Goal: Find specific page/section: Find specific page/section

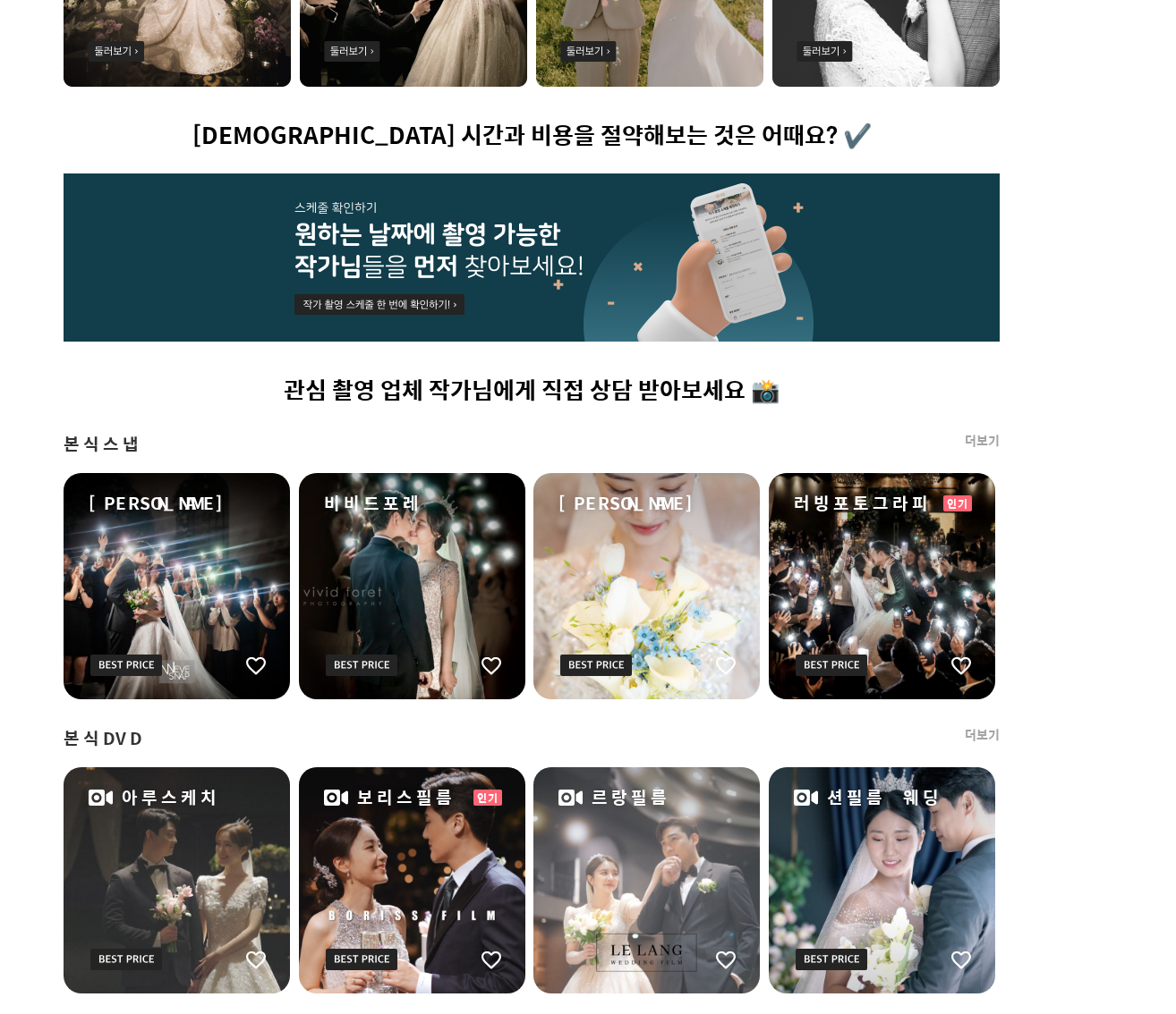
scroll to position [830, 113]
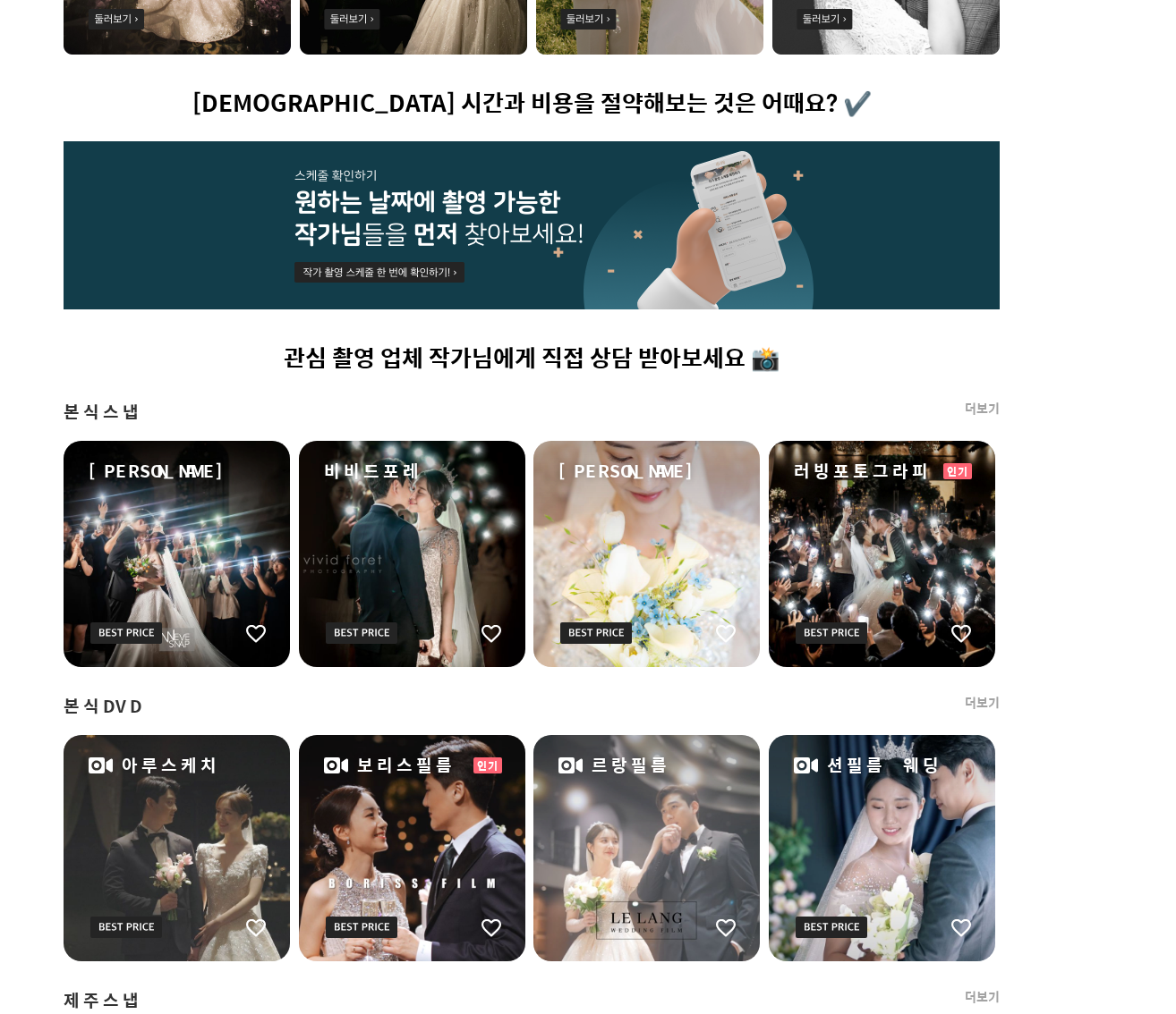
click at [958, 708] on link "더보기" at bounding box center [982, 702] width 35 height 17
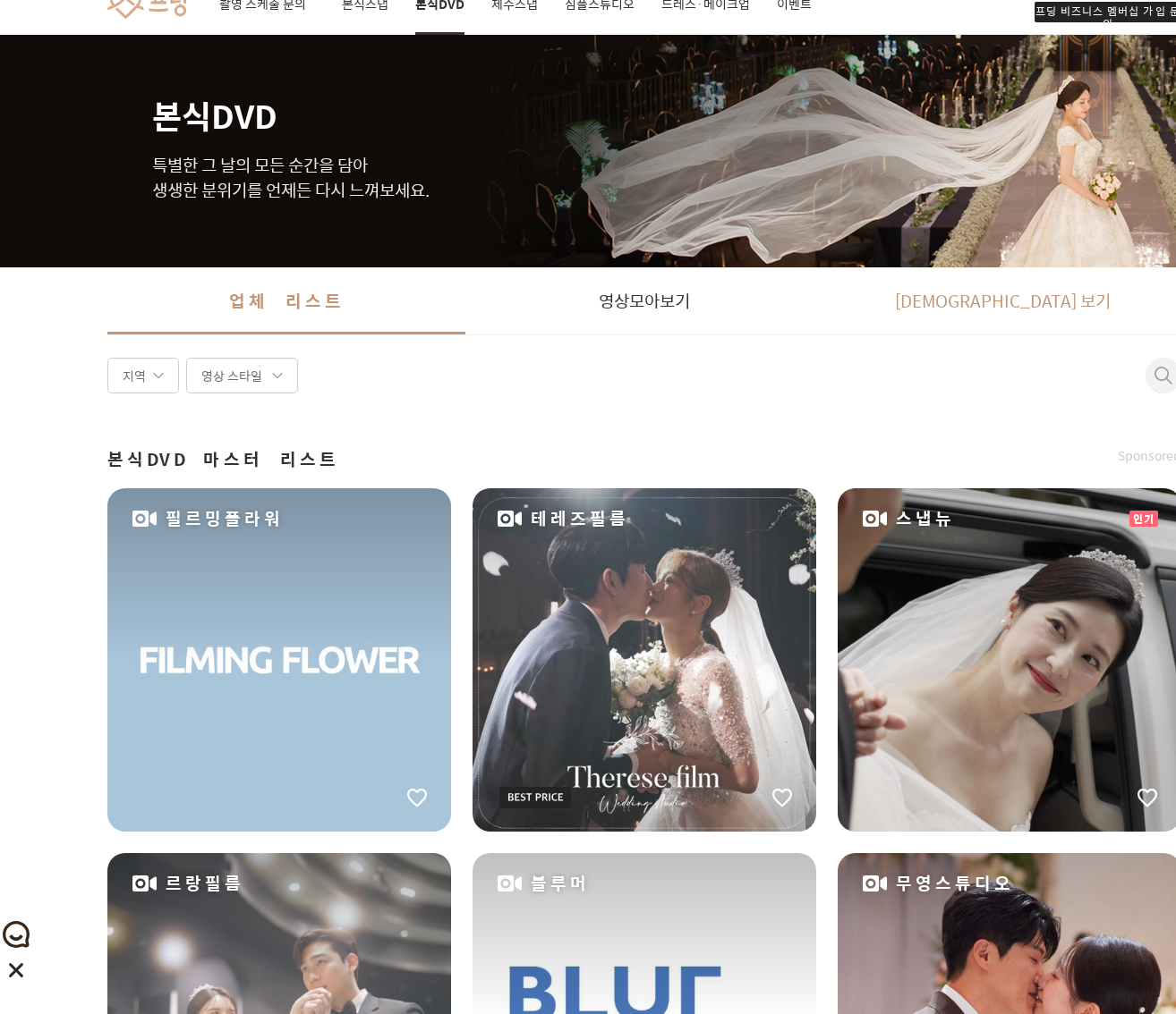
scroll to position [122, 0]
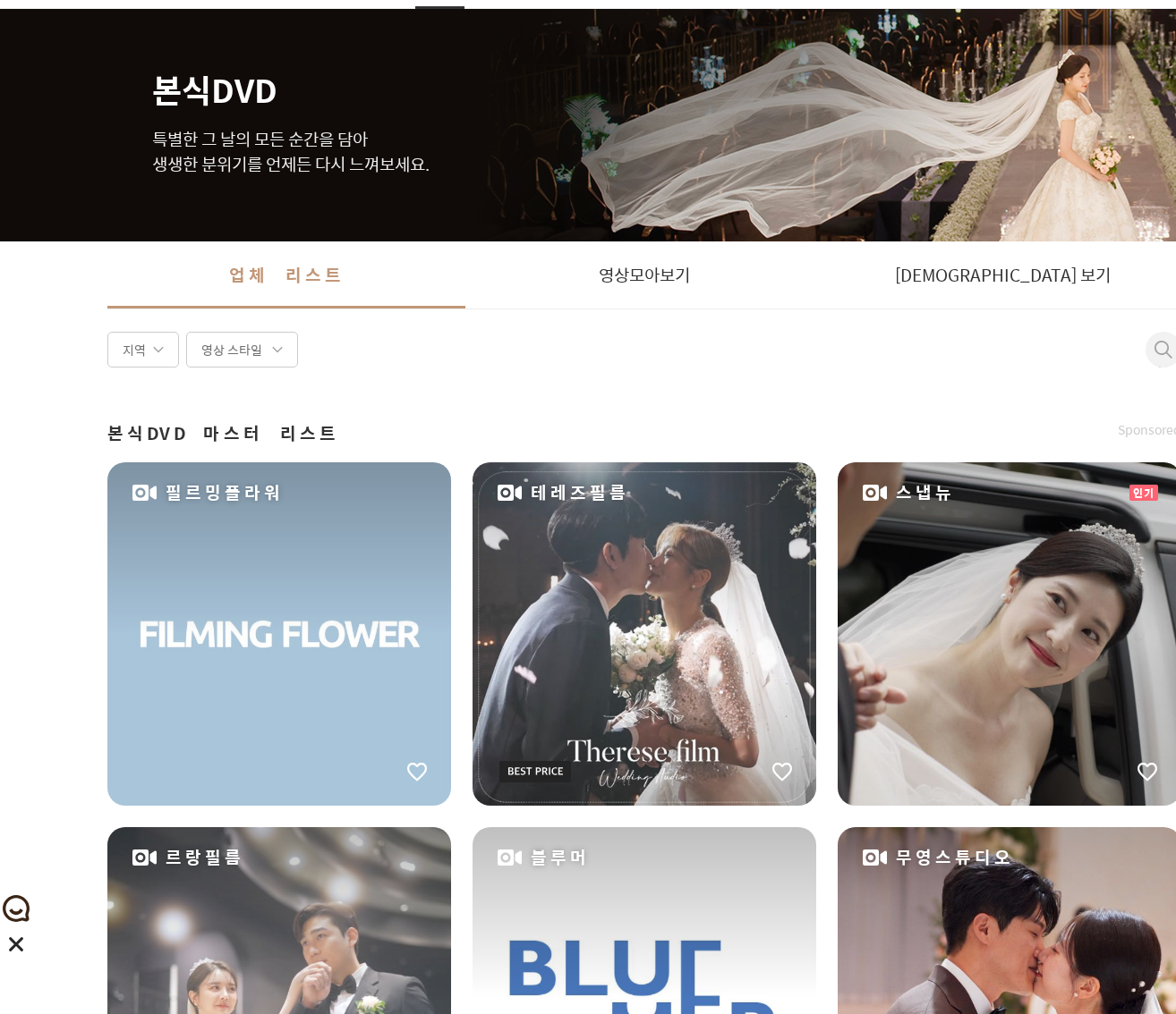
click at [958, 351] on span at bounding box center [1162, 349] width 17 height 17
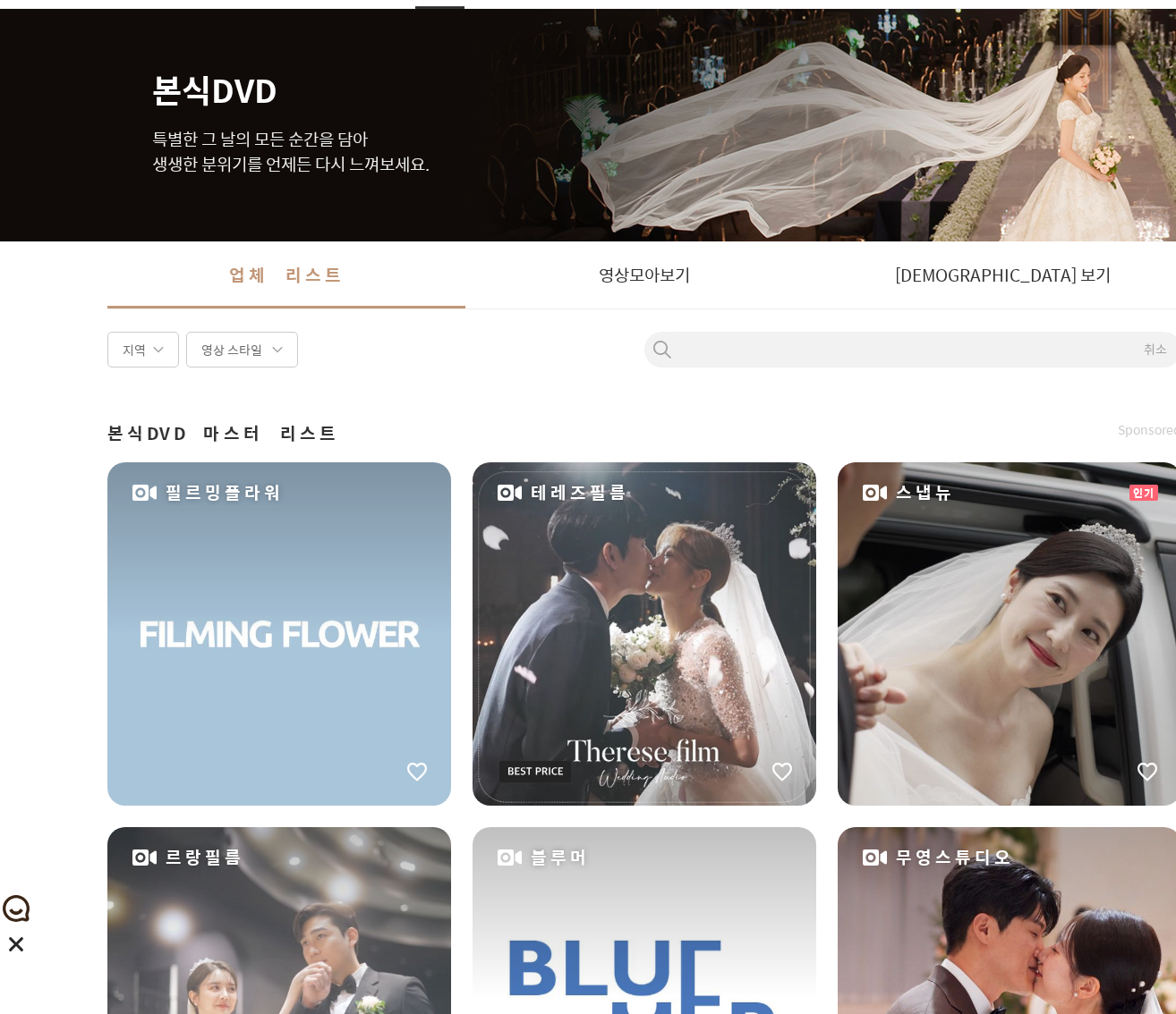
click at [958, 334] on div "취소" at bounding box center [913, 350] width 537 height 36
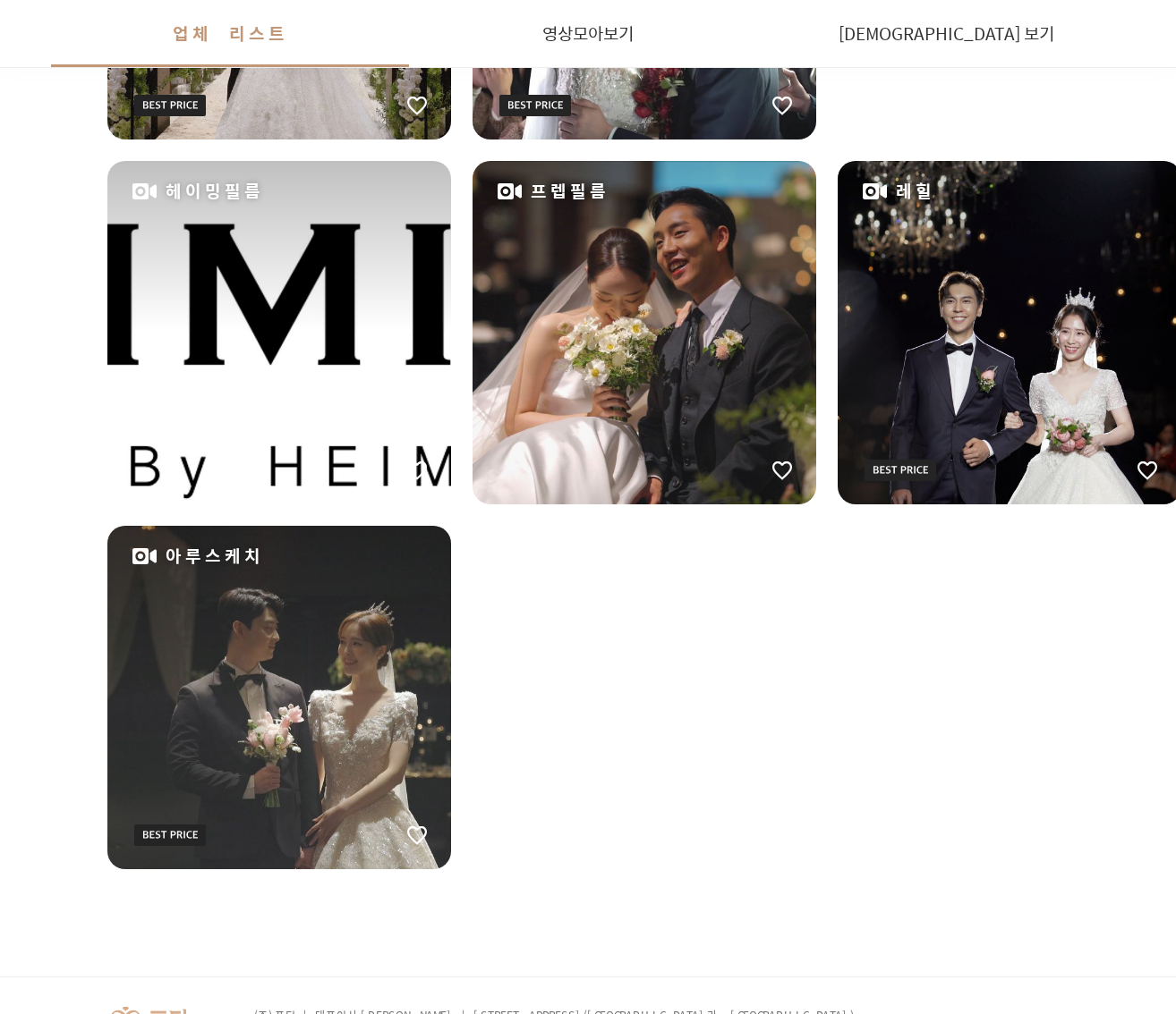
scroll to position [2214, 0]
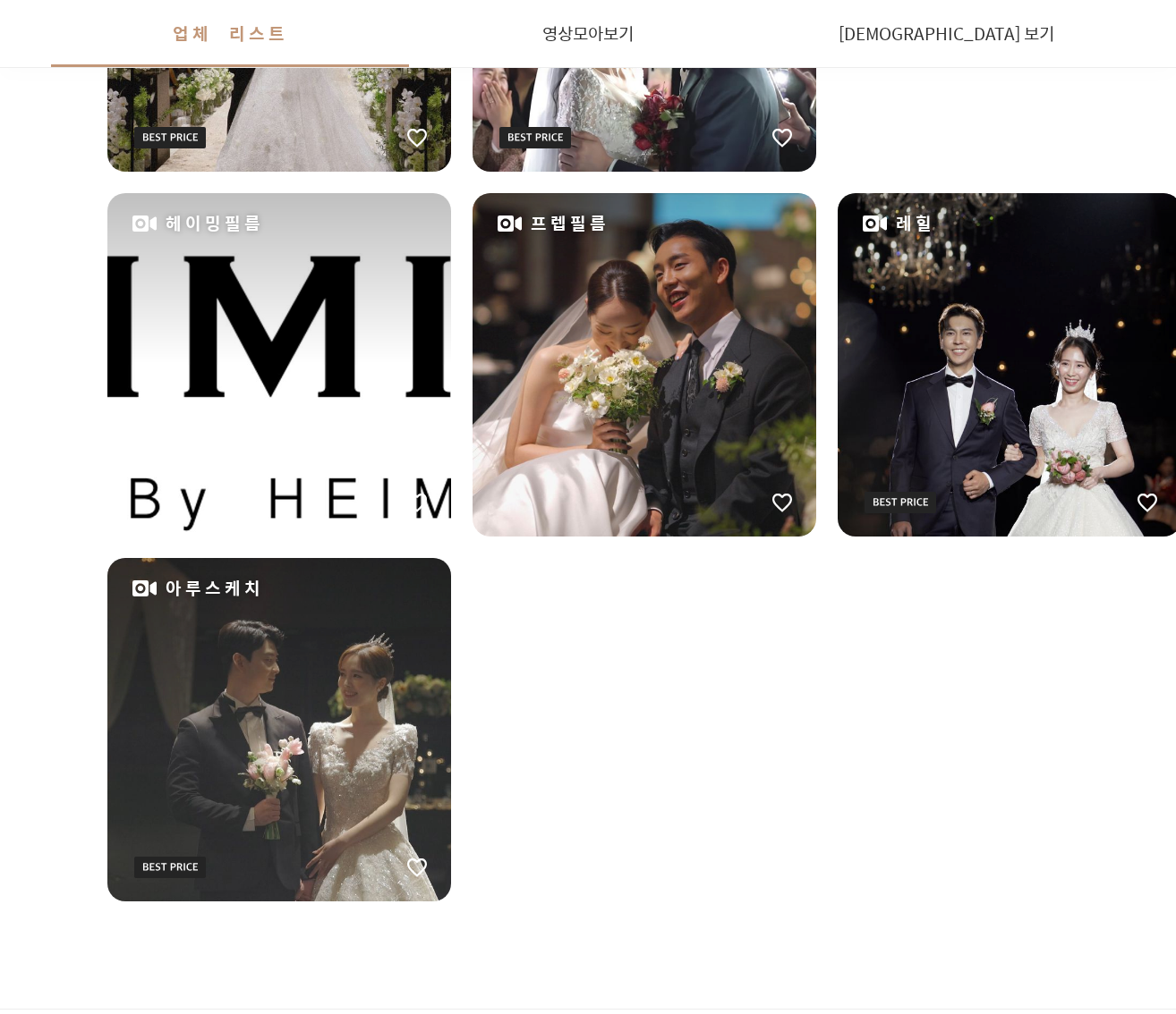
click at [606, 355] on div "프렙필름" at bounding box center [644, 365] width 343 height 343
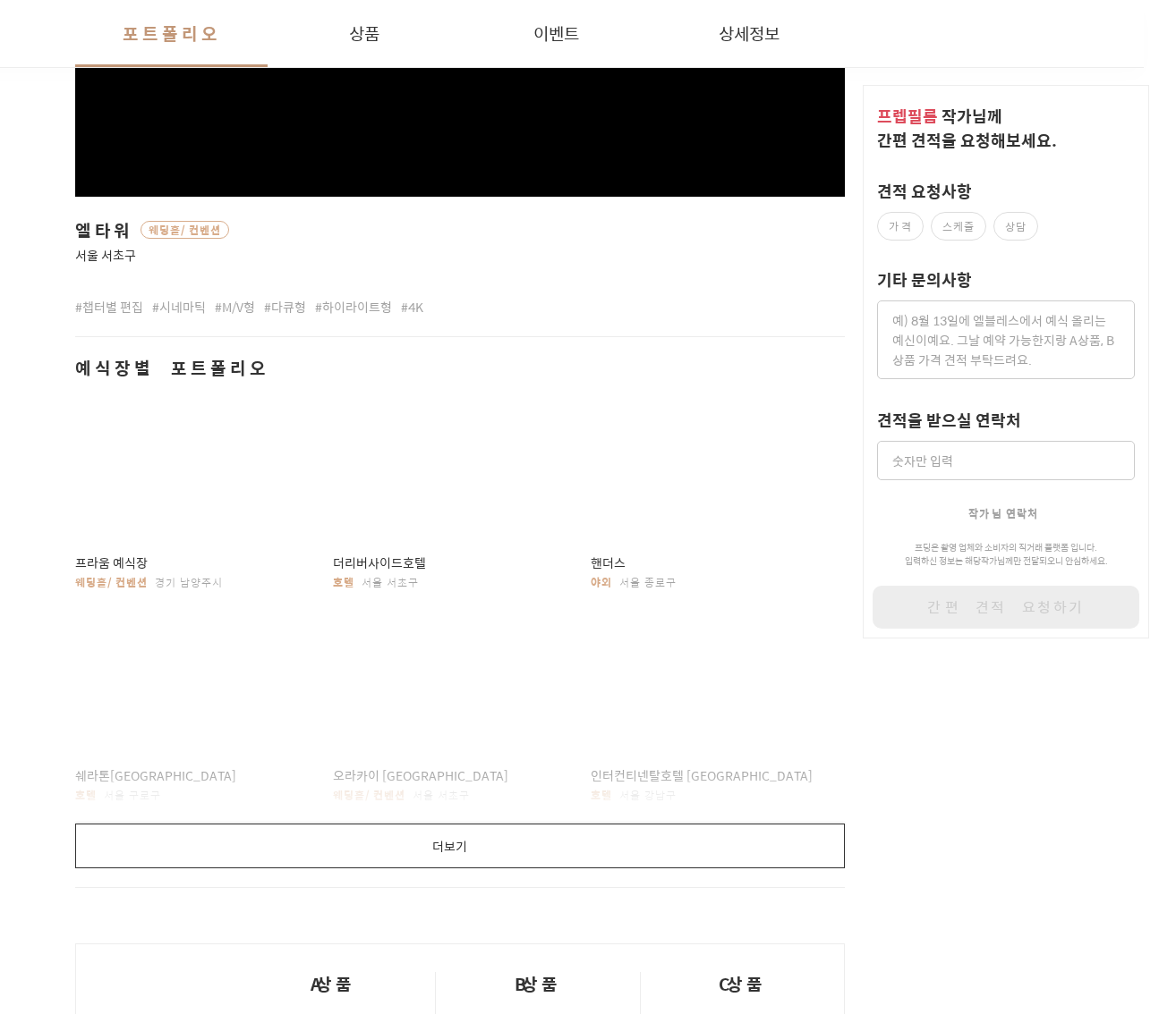
scroll to position [859, 32]
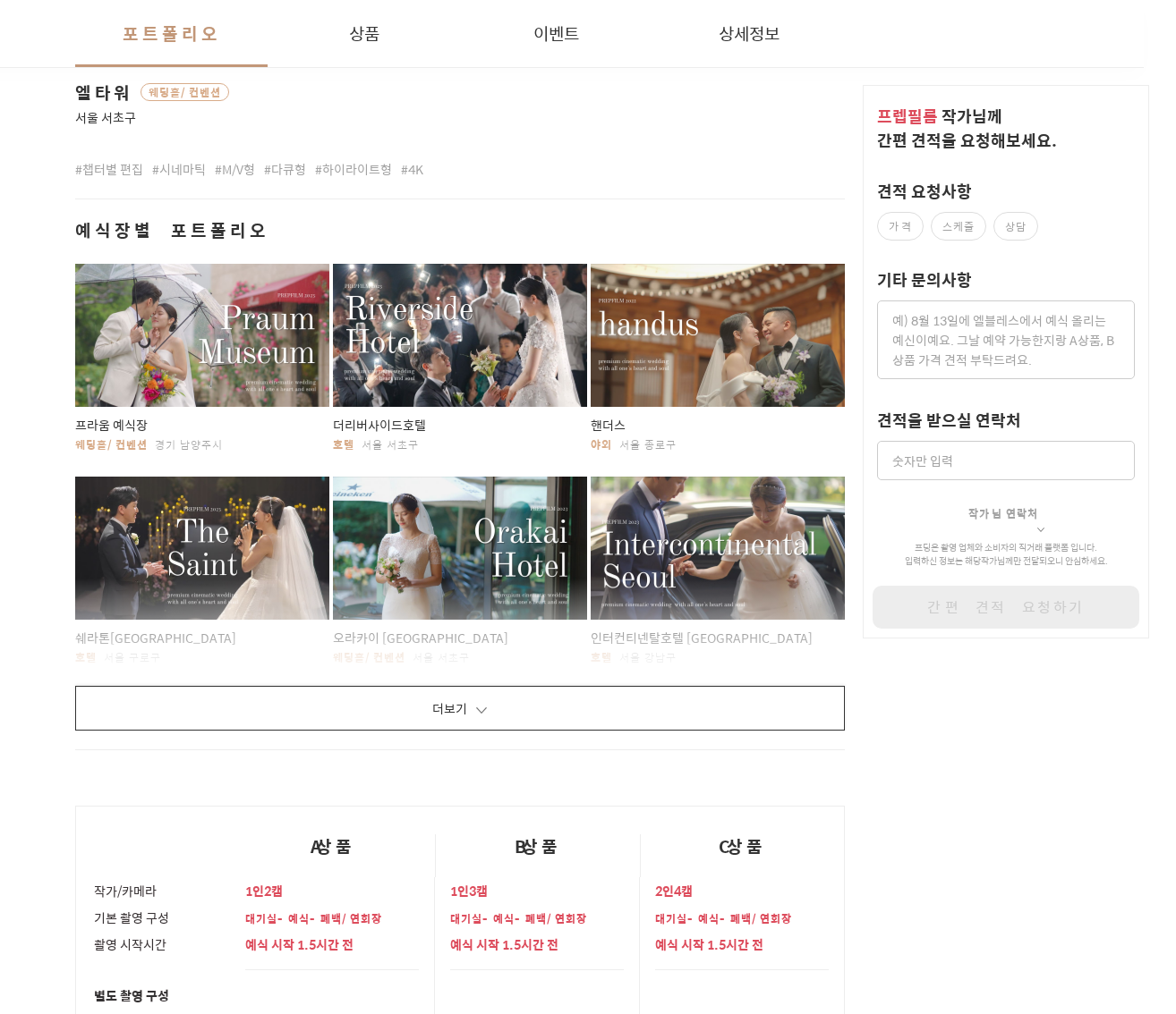
click at [806, 715] on button "더보기" at bounding box center [460, 708] width 769 height 45
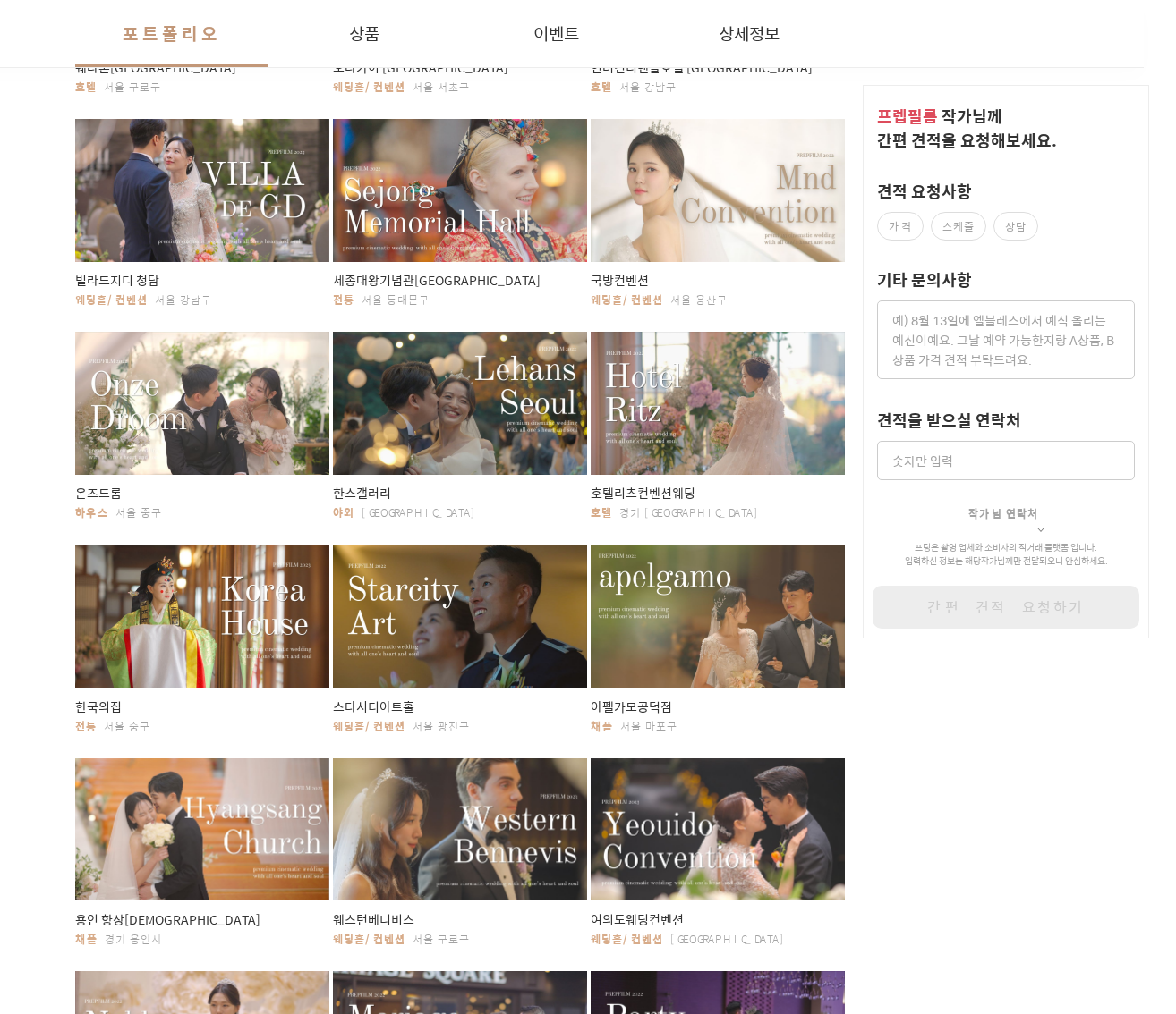
scroll to position [1583, 32]
